Goal: Information Seeking & Learning: Compare options

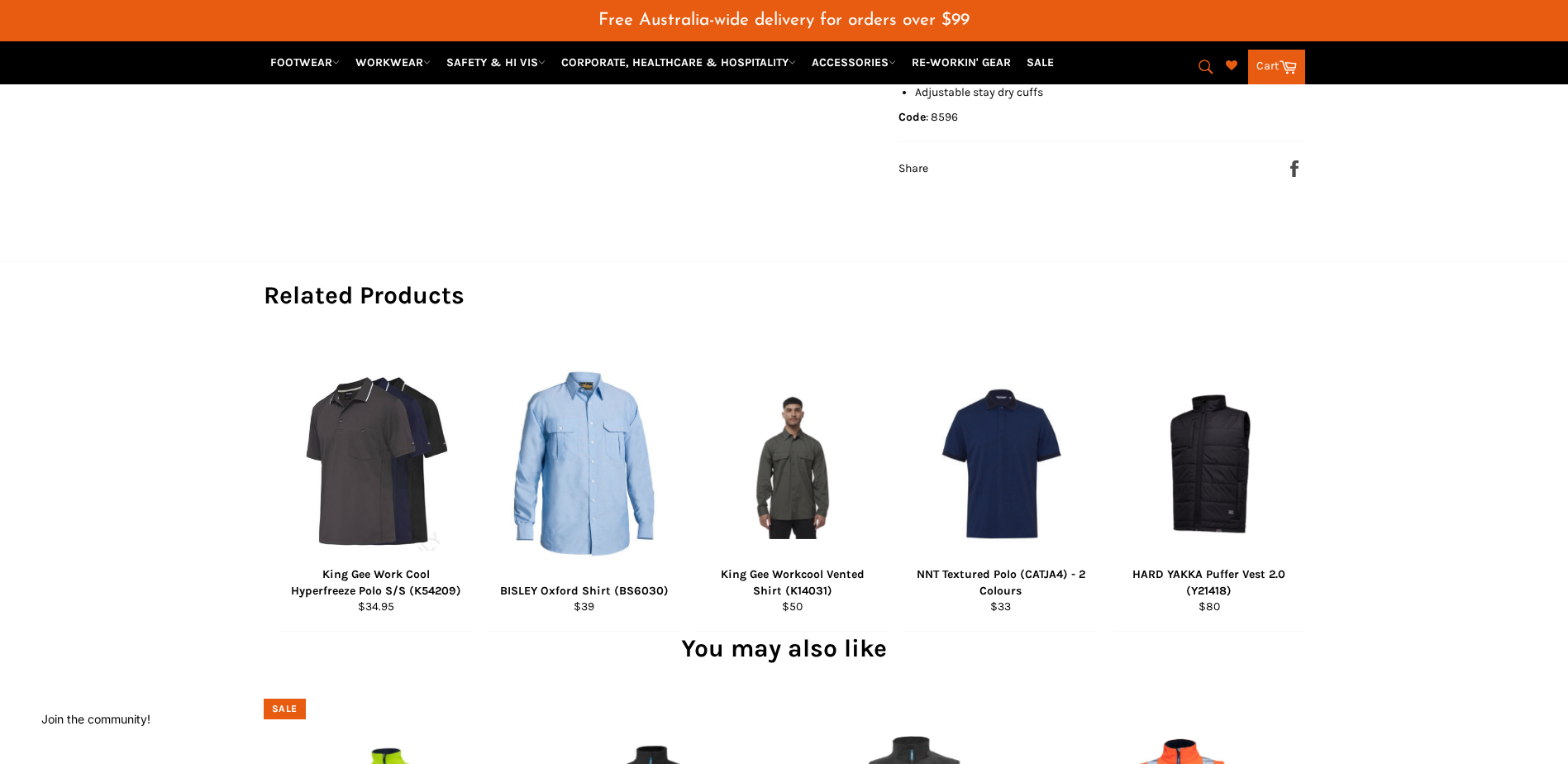
scroll to position [1445, 0]
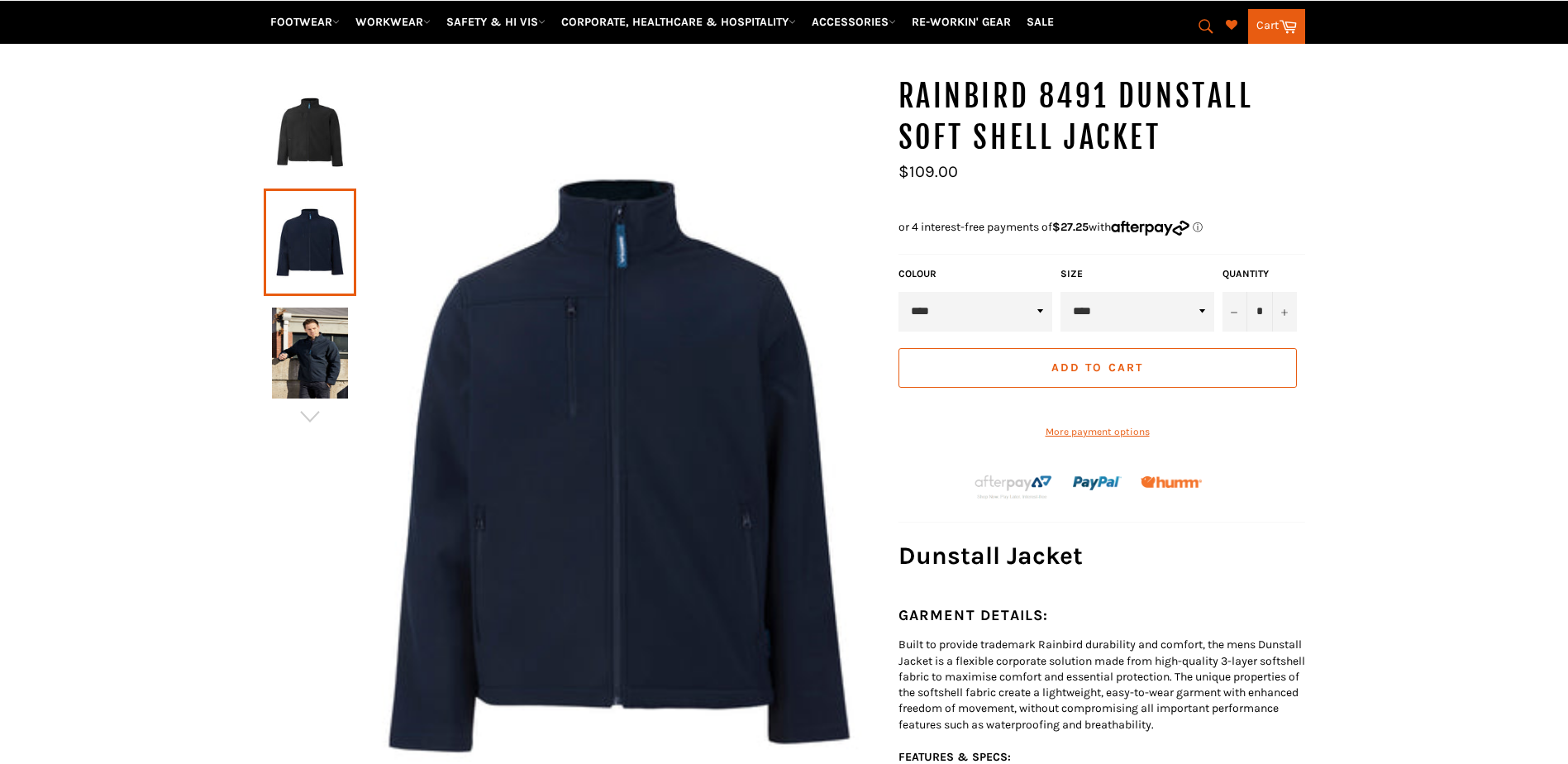
scroll to position [206, 0]
